Goal: Task Accomplishment & Management: Manage account settings

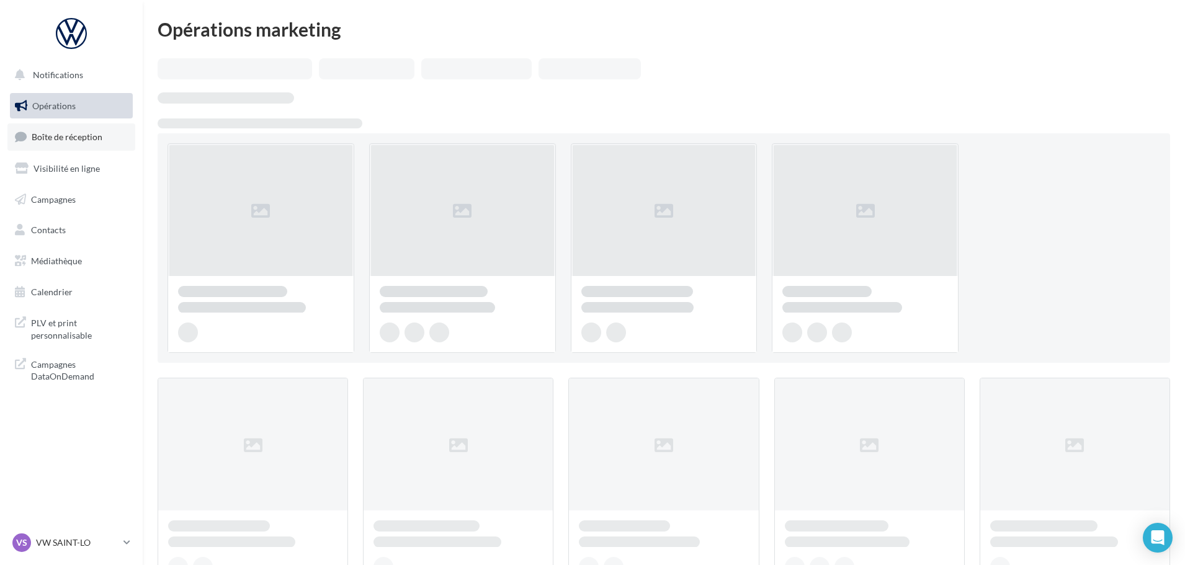
click at [71, 140] on span "Boîte de réception" at bounding box center [67, 137] width 71 height 11
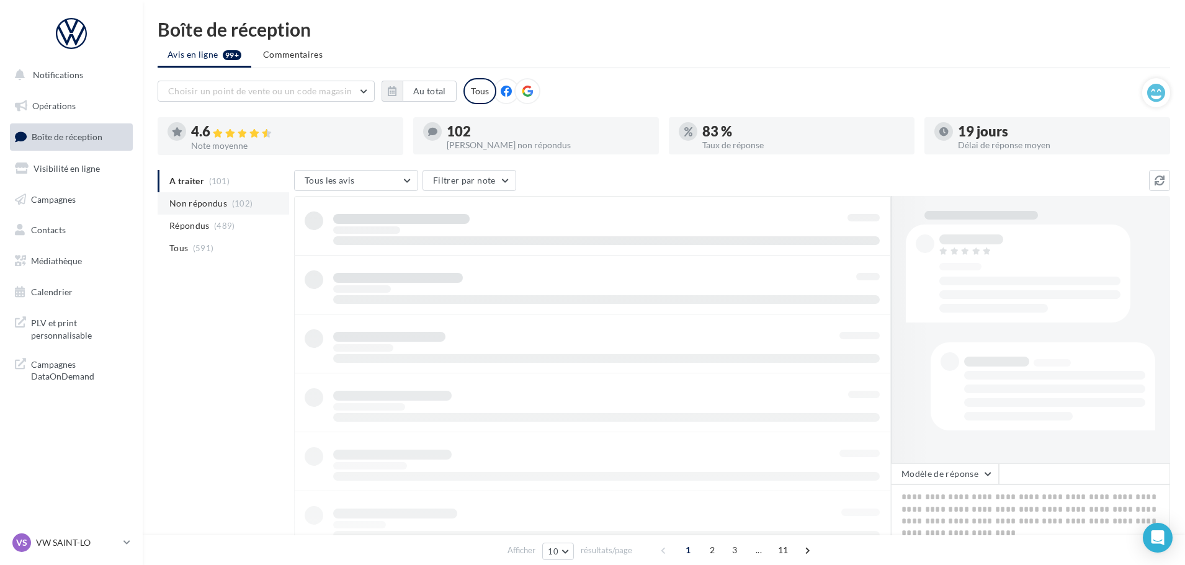
click at [202, 201] on span "Non répondus" at bounding box center [198, 203] width 58 height 12
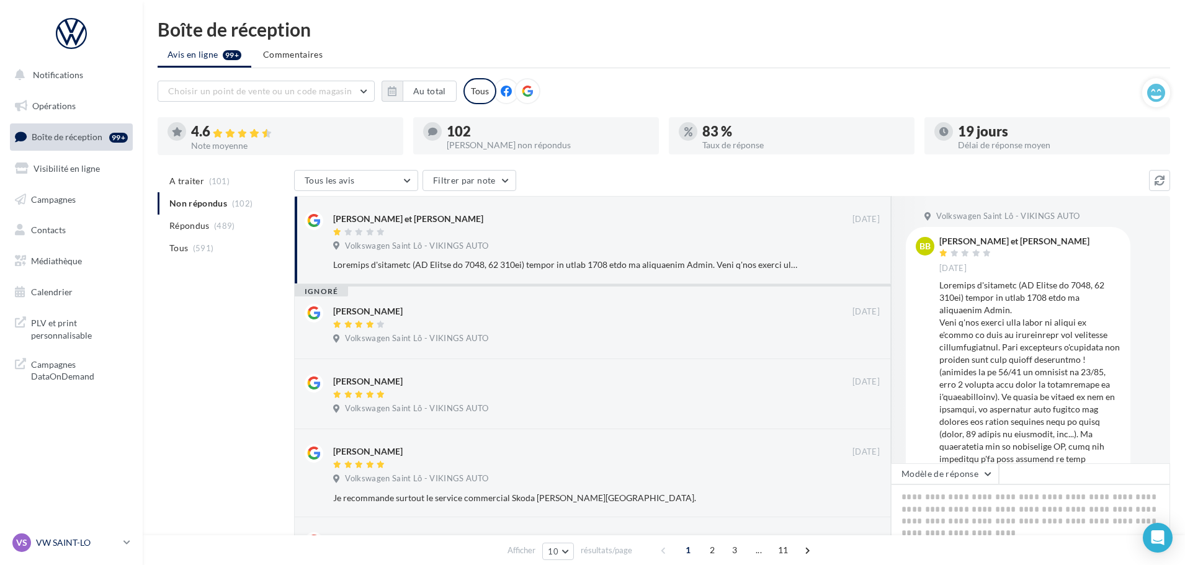
click at [57, 541] on p "VW SAINT-LO" at bounding box center [77, 543] width 83 height 12
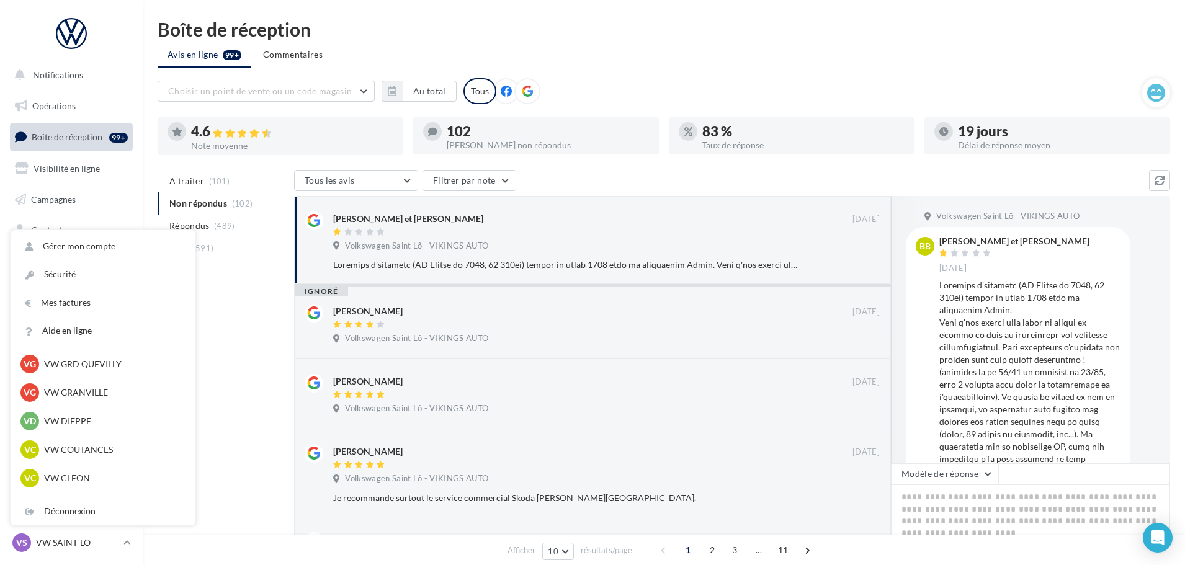
scroll to position [310, 0]
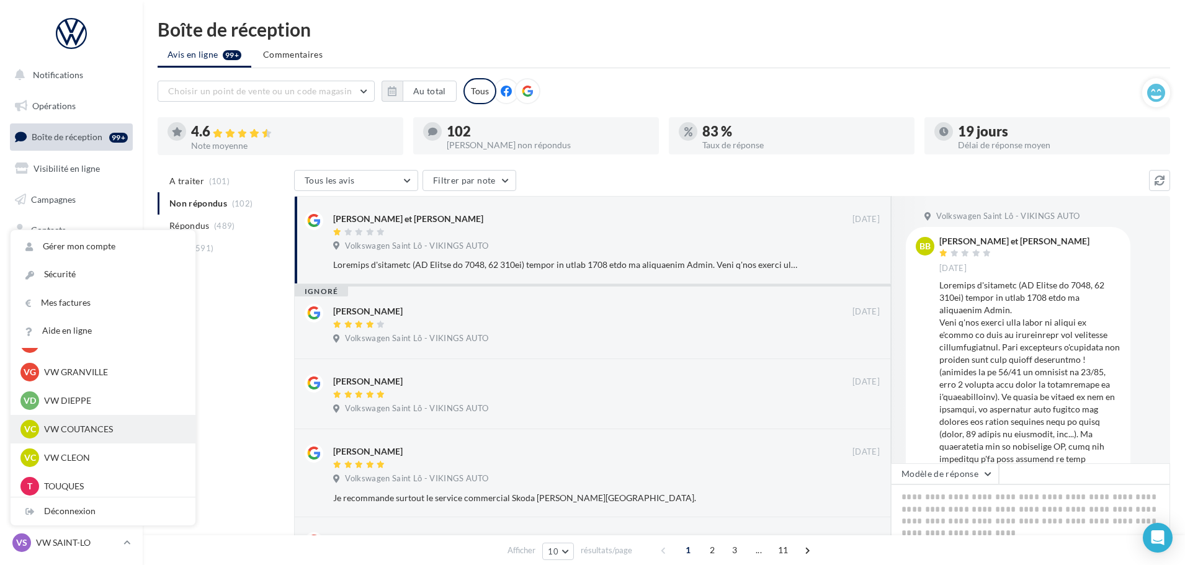
click at [88, 426] on p "VW COUTANCES" at bounding box center [112, 429] width 137 height 12
